Goal: Use online tool/utility: Utilize a website feature to perform a specific function

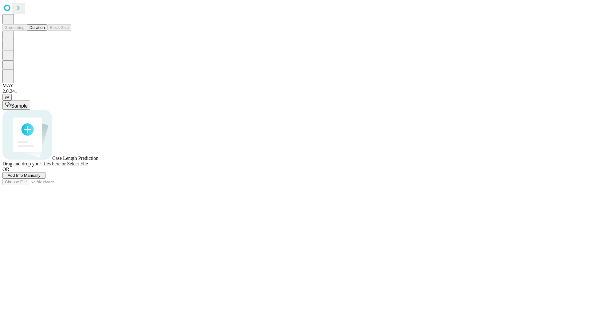
click at [45, 31] on button "Duration" at bounding box center [37, 27] width 20 height 6
click at [28, 103] on span "Sample" at bounding box center [19, 105] width 17 height 5
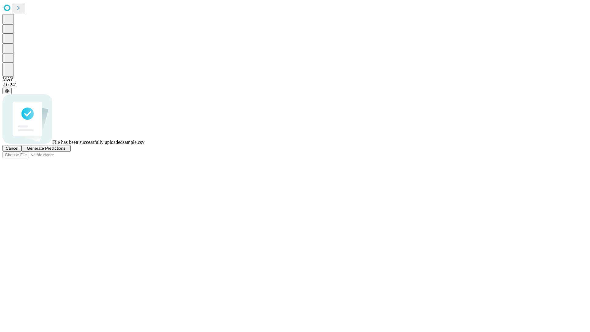
click at [65, 151] on span "Generate Predictions" at bounding box center [46, 148] width 38 height 5
